Goal: Check status: Check status

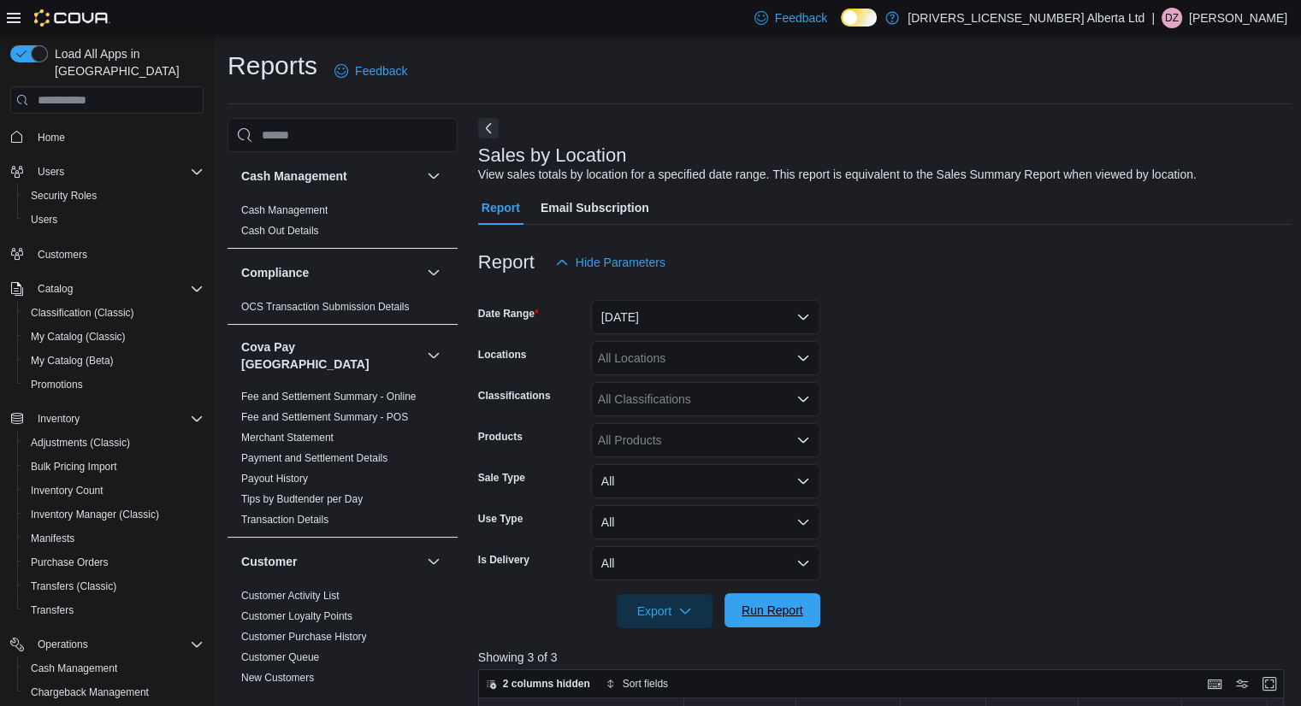
click at [799, 622] on span "Run Report" at bounding box center [772, 611] width 75 height 34
click at [785, 601] on span "Run Report" at bounding box center [772, 611] width 75 height 34
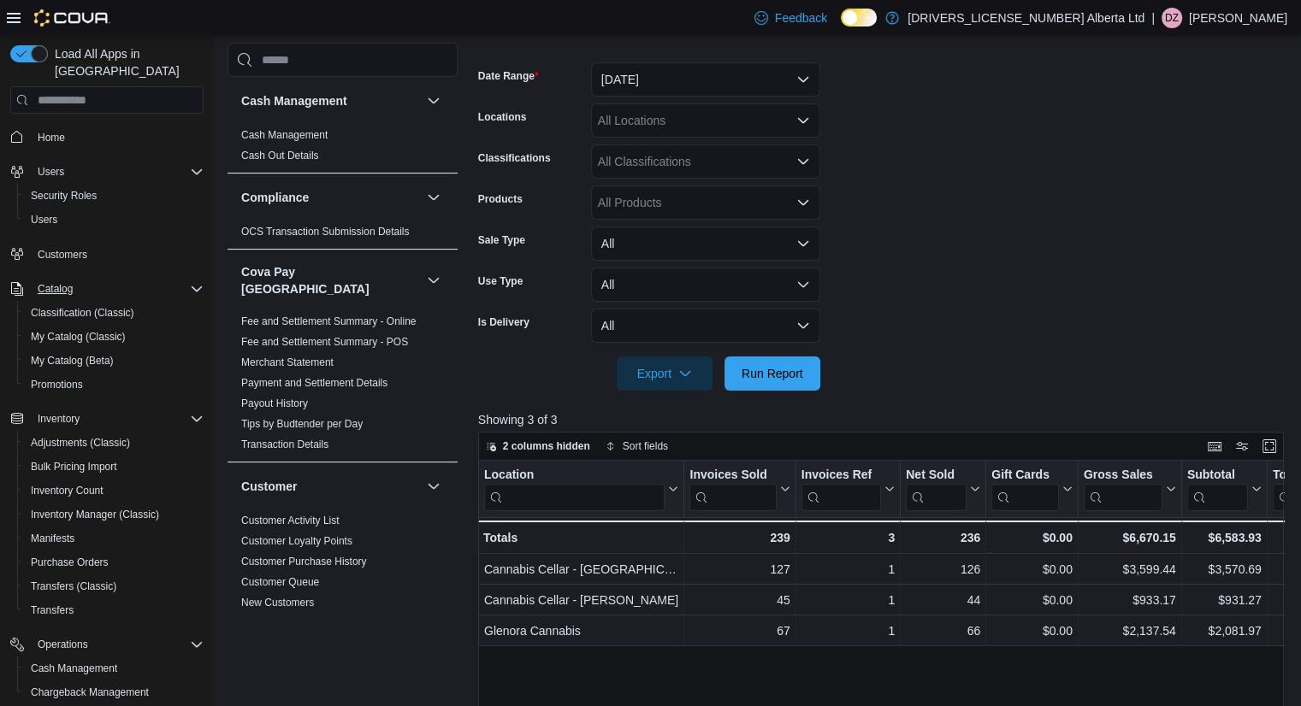
scroll to position [171, 0]
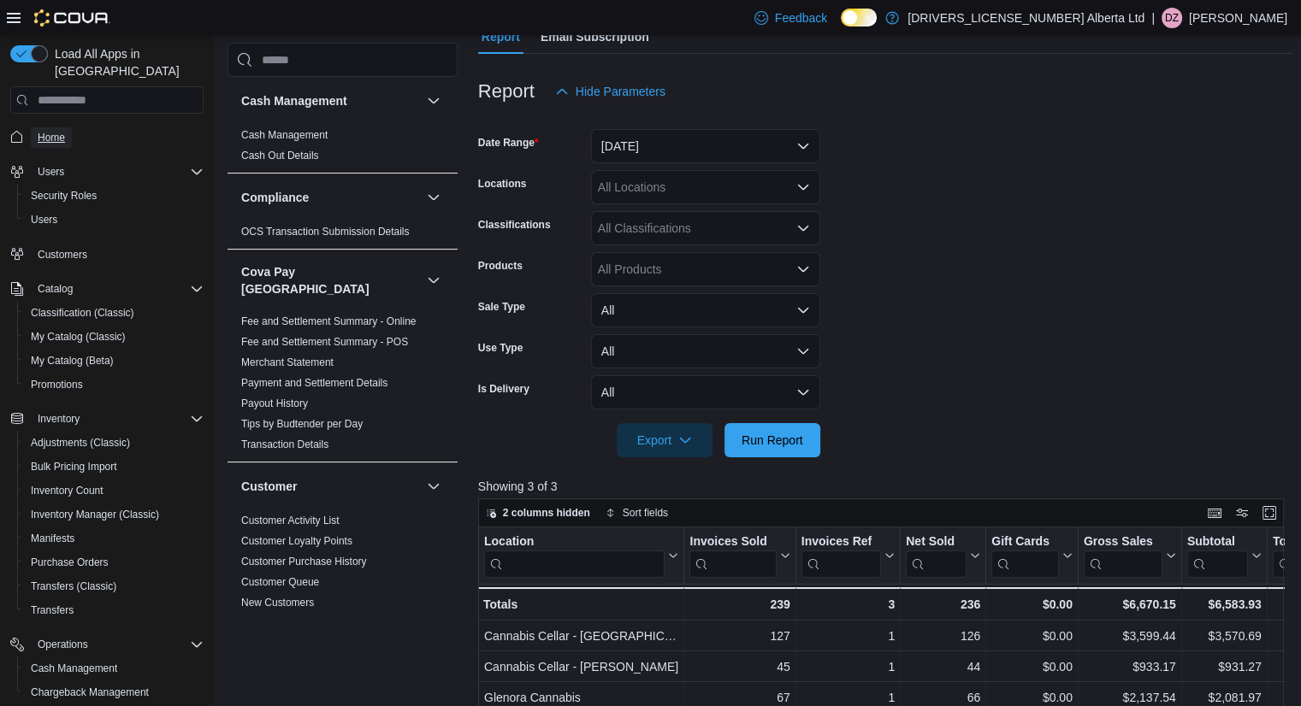
click at [69, 127] on link "Home" at bounding box center [51, 137] width 41 height 21
